Goal: Find specific page/section: Find specific page/section

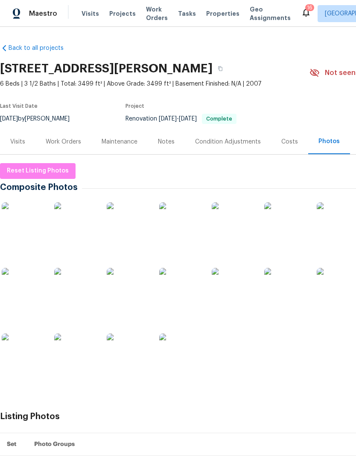
click at [213, 15] on span "Properties" at bounding box center [222, 13] width 33 height 9
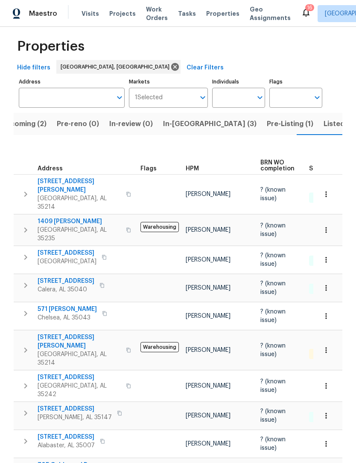
scroll to position [8, 0]
click at [78, 461] on span "705 Goldenrod Dr" at bounding box center [69, 465] width 62 height 9
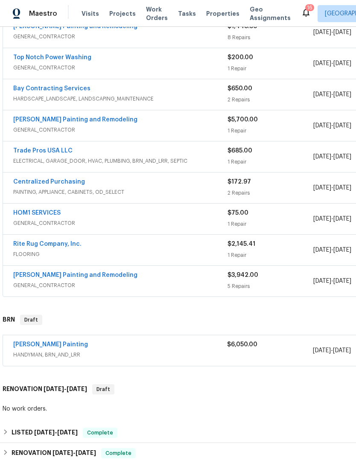
scroll to position [235, 0]
click at [213, 344] on div "[PERSON_NAME] Painting" at bounding box center [120, 346] width 214 height 10
